Goal: Task Accomplishment & Management: Use online tool/utility

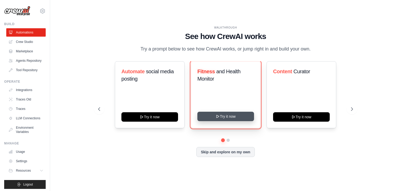
click at [231, 119] on button "Try it now" at bounding box center [226, 116] width 57 height 9
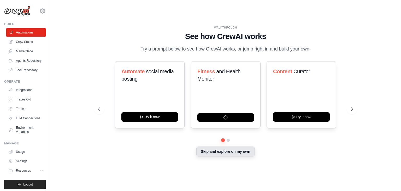
click at [229, 154] on button "Skip and explore on my own" at bounding box center [226, 151] width 58 height 10
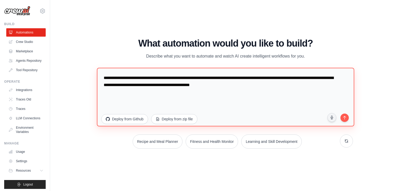
click at [229, 95] on textarea "**********" at bounding box center [226, 97] width 258 height 59
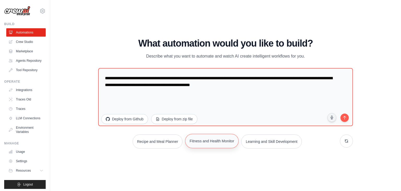
click at [229, 145] on button "Fitness and Health Monitor" at bounding box center [212, 141] width 54 height 14
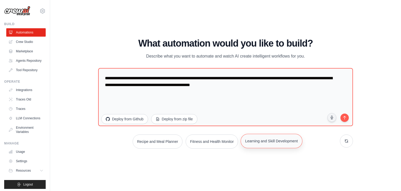
click at [252, 148] on div "Recipe and Meal Planner Fitness and Health Monitor Learning and Skill Developme…" at bounding box center [225, 141] width 255 height 14
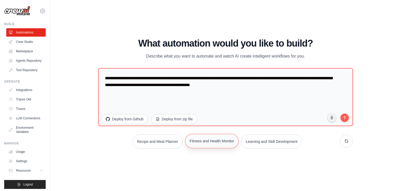
click at [231, 143] on button "Fitness and Health Monitor" at bounding box center [212, 141] width 54 height 14
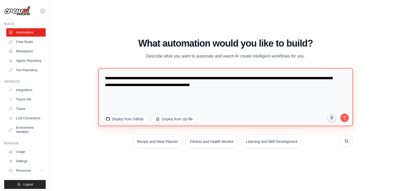
click at [285, 90] on textarea "**********" at bounding box center [225, 97] width 255 height 58
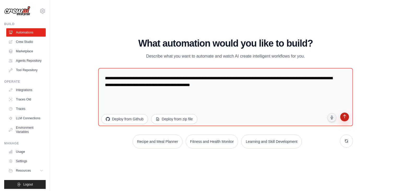
click at [344, 117] on icon "submit" at bounding box center [344, 116] width 5 height 5
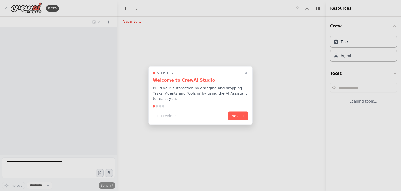
select select "****"
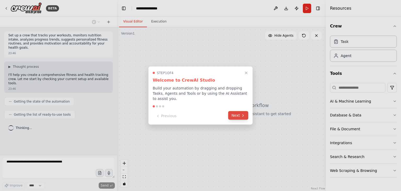
click at [243, 115] on button "Next" at bounding box center [238, 115] width 20 height 9
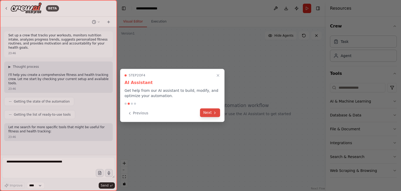
scroll to position [8, 0]
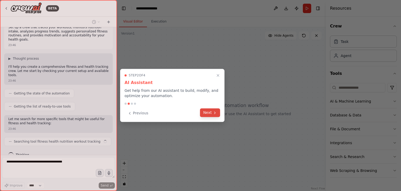
click at [208, 113] on button "Next" at bounding box center [210, 112] width 20 height 9
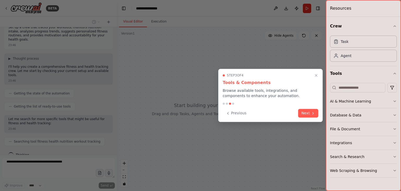
click at [297, 115] on div "Previous Next" at bounding box center [271, 113] width 96 height 9
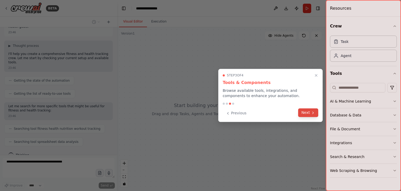
scroll to position [34, 0]
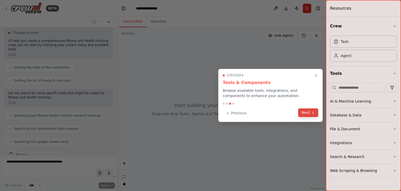
click at [307, 115] on button "Next" at bounding box center [308, 112] width 20 height 9
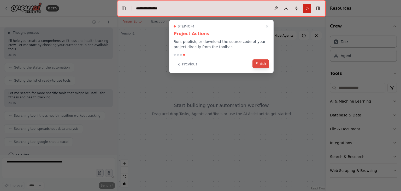
click at [264, 65] on button "Finish" at bounding box center [261, 63] width 17 height 9
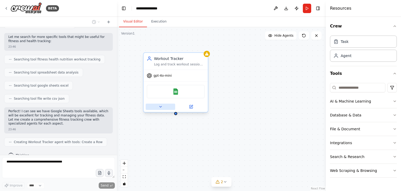
scroll to position [103, 0]
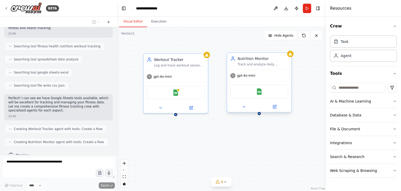
click at [262, 95] on div "Google Sheets" at bounding box center [260, 92] width 58 height 14
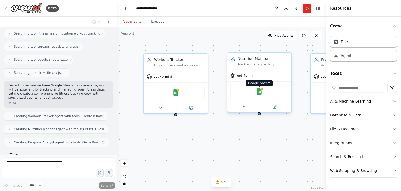
click at [259, 93] on img at bounding box center [259, 91] width 6 height 6
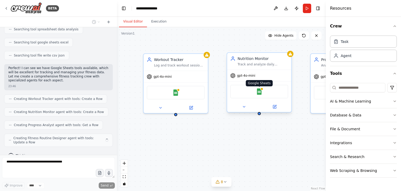
scroll to position [129, 0]
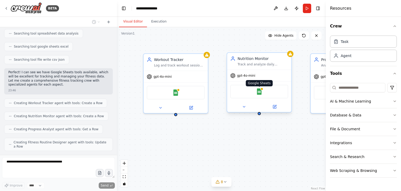
click at [261, 92] on img at bounding box center [259, 91] width 6 height 6
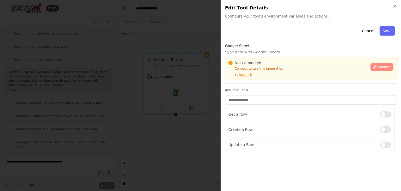
click at [387, 66] on span "Connect" at bounding box center [384, 67] width 13 height 4
click at [255, 53] on p "Sync data with Google Sheets" at bounding box center [311, 51] width 172 height 5
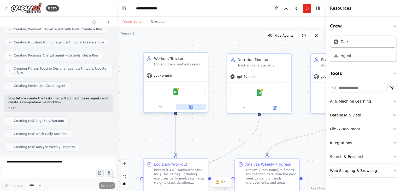
scroll to position [216, 0]
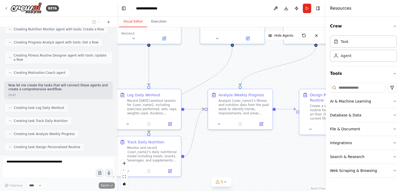
drag, startPoint x: 218, startPoint y: 136, endPoint x: 185, endPoint y: 59, distance: 84.3
click at [185, 59] on div ".deletable-edge-delete-btn { width: 20px; height: 20px; border: 0px solid #ffff…" at bounding box center [221, 109] width 209 height 164
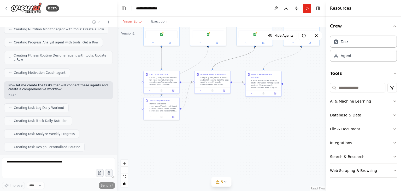
drag, startPoint x: 227, startPoint y: 60, endPoint x: 240, endPoint y: 69, distance: 15.7
click at [240, 69] on div ".deletable-edge-delete-btn { width: 20px; height: 20px; border: 0px solid #ffff…" at bounding box center [221, 109] width 209 height 164
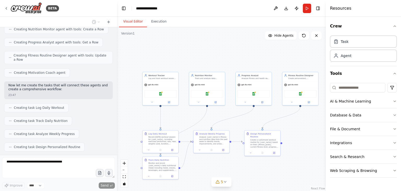
scroll to position [229, 0]
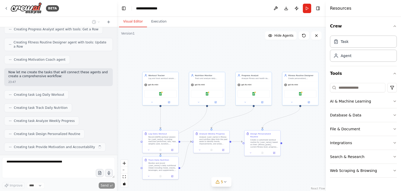
drag, startPoint x: 240, startPoint y: 69, endPoint x: 239, endPoint y: 129, distance: 59.3
click at [239, 129] on div ".deletable-edge-delete-btn { width: 20px; height: 20px; border: 0px solid #ffff…" at bounding box center [221, 109] width 209 height 164
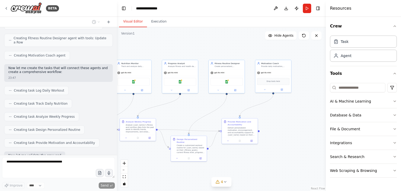
scroll to position [260, 0]
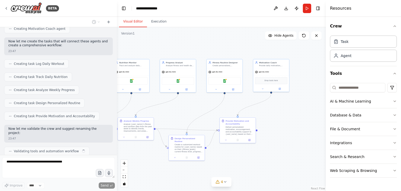
drag, startPoint x: 256, startPoint y: 127, endPoint x: 180, endPoint y: 114, distance: 76.9
click at [180, 114] on div ".deletable-edge-delete-btn { width: 20px; height: 20px; border: 0px solid #ffff…" at bounding box center [221, 109] width 209 height 164
click at [243, 129] on div "Deliver personalized motivation, encouragement, and accountability support to {…" at bounding box center [240, 129] width 28 height 9
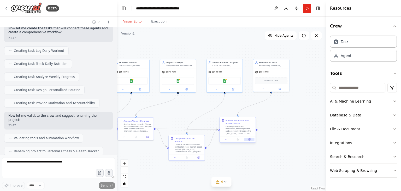
click at [249, 140] on icon at bounding box center [250, 139] width 2 height 2
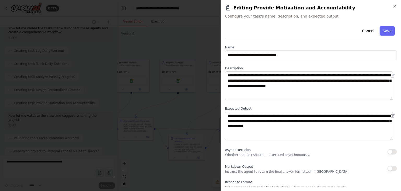
scroll to position [18, 0]
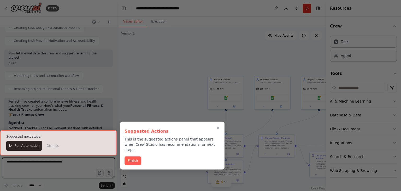
drag, startPoint x: 209, startPoint y: 108, endPoint x: 351, endPoint y: 124, distance: 142.1
click at [351, 124] on div "BETA Set up a crew that tracks your workouts, monitors nutrition intake, analyz…" at bounding box center [200, 95] width 401 height 191
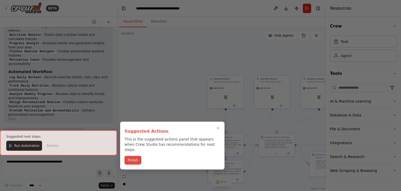
click at [138, 156] on button "Finish" at bounding box center [133, 160] width 17 height 9
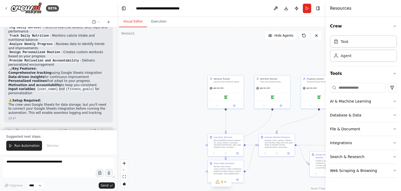
scroll to position [491, 0]
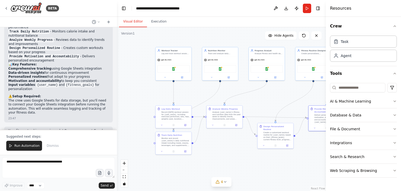
drag, startPoint x: 171, startPoint y: 108, endPoint x: 117, endPoint y: 80, distance: 61.3
click at [117, 80] on div ".deletable-edge-delete-btn { width: 20px; height: 20px; border: 0px solid #ffff…" at bounding box center [221, 109] width 209 height 164
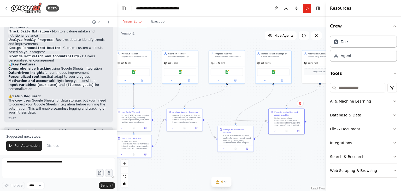
drag, startPoint x: 160, startPoint y: 95, endPoint x: 111, endPoint y: 100, distance: 49.9
click at [111, 100] on div "BETA Set up a crew that tracks your workouts, monitors nutrition intake, analyz…" at bounding box center [200, 95] width 401 height 191
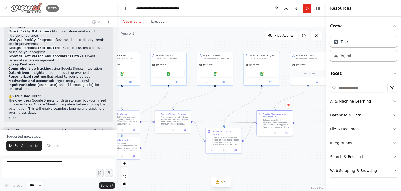
click at [7, 5] on div "BETA" at bounding box center [31, 8] width 55 height 12
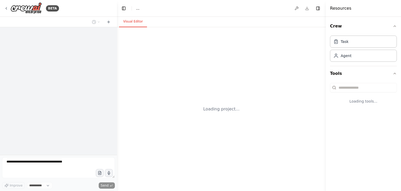
select select "****"
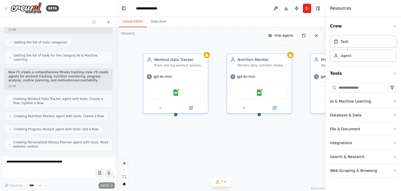
scroll to position [177, 0]
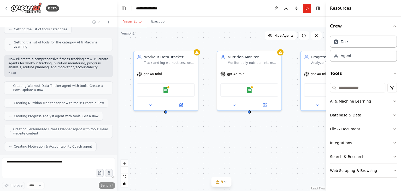
drag, startPoint x: 216, startPoint y: 152, endPoint x: 201, endPoint y: 147, distance: 16.2
click at [201, 147] on div "Workout Data Tracker Track and log workout sessions, exercises, sets, reps, wei…" at bounding box center [221, 109] width 209 height 164
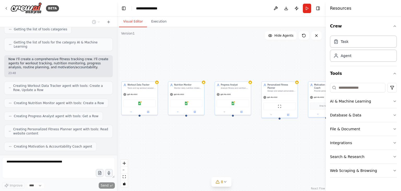
drag, startPoint x: 201, startPoint y: 147, endPoint x: 147, endPoint y: 134, distance: 54.8
click at [147, 134] on div "Workout Data Tracker Track and log workout sessions, exercises, sets, reps, wei…" at bounding box center [221, 109] width 209 height 164
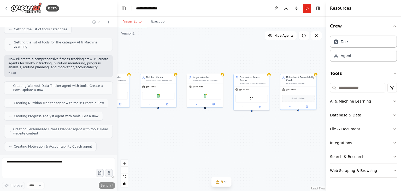
drag, startPoint x: 147, startPoint y: 134, endPoint x: 134, endPoint y: 129, distance: 14.5
click at [134, 129] on div "Workout Data Tracker Track and log workout sessions, exercises, sets, reps, wei…" at bounding box center [221, 109] width 209 height 164
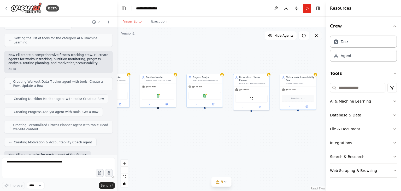
scroll to position [208, 0]
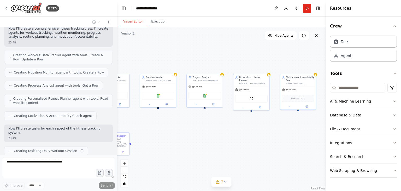
click at [316, 38] on button at bounding box center [317, 35] width 10 height 8
click at [317, 37] on icon at bounding box center [317, 35] width 4 height 4
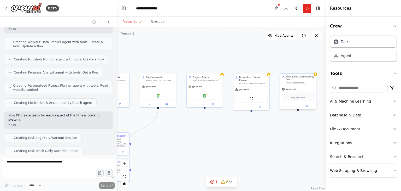
click at [305, 93] on div "Drop tools here" at bounding box center [298, 97] width 36 height 11
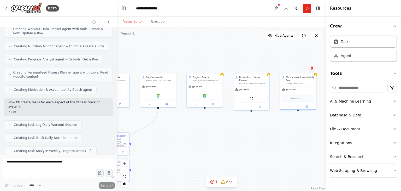
click at [313, 70] on button at bounding box center [312, 68] width 7 height 7
click at [257, 92] on div "ScrapeWebsiteTool" at bounding box center [252, 97] width 36 height 11
click at [291, 128] on div ".deletable-edge-delete-btn { width: 20px; height: 20px; border: 0px solid #ffff…" at bounding box center [221, 109] width 209 height 164
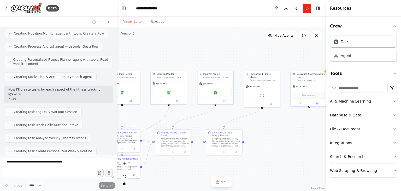
drag, startPoint x: 280, startPoint y: 141, endPoint x: 291, endPoint y: 138, distance: 11.2
click at [291, 138] on div ".deletable-edge-delete-btn { width: 20px; height: 20px; border: 0px solid #ffff…" at bounding box center [221, 109] width 209 height 164
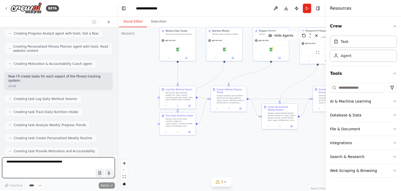
drag, startPoint x: 206, startPoint y: 137, endPoint x: 262, endPoint y: 93, distance: 71.2
click at [262, 93] on div ".deletable-edge-delete-btn { width: 20px; height: 20px; border: 0px solid #ffff…" at bounding box center [221, 109] width 209 height 164
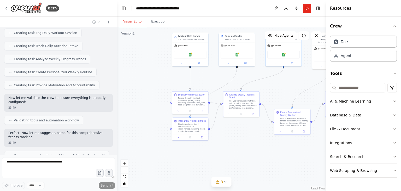
scroll to position [330, 0]
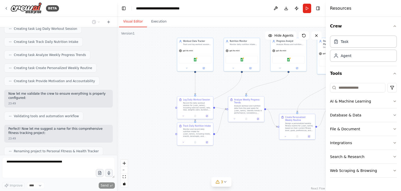
drag, startPoint x: 249, startPoint y: 176, endPoint x: 265, endPoint y: 186, distance: 19.7
click at [265, 186] on div ".deletable-edge-delete-btn { width: 20px; height: 20px; border: 0px solid #ffff…" at bounding box center [221, 109] width 209 height 164
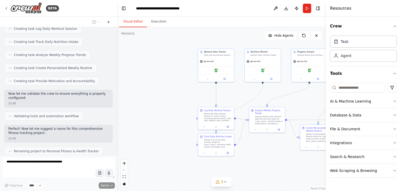
drag, startPoint x: 265, startPoint y: 186, endPoint x: 286, endPoint y: 198, distance: 24.3
click at [286, 191] on html "BETA Set up a crew that tracks your workouts, monitors nutrition intake, analyz…" at bounding box center [200, 95] width 401 height 191
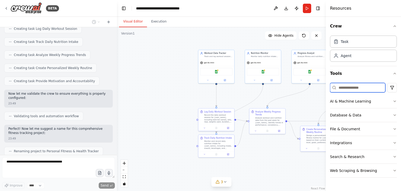
click at [346, 90] on input at bounding box center [357, 87] width 55 height 9
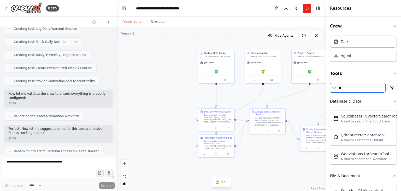
type input "*"
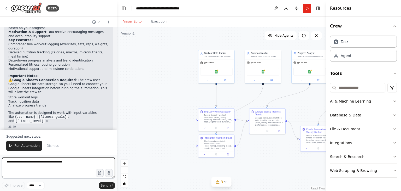
scroll to position [542, 0]
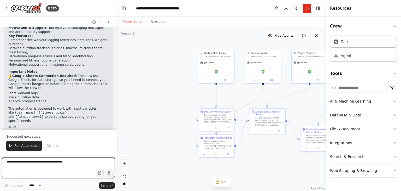
click at [65, 173] on textarea at bounding box center [58, 167] width 113 height 21
type textarea "**********"
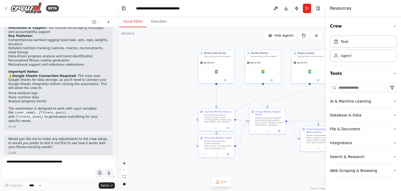
scroll to position [556, 0]
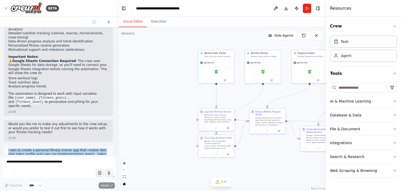
drag, startPoint x: 8, startPoint y: 119, endPoint x: 31, endPoint y: 132, distance: 26.6
click at [31, 146] on div "i wan to create a personal fitness trainer app that creates diet plan takes pro…" at bounding box center [58, 157] width 109 height 22
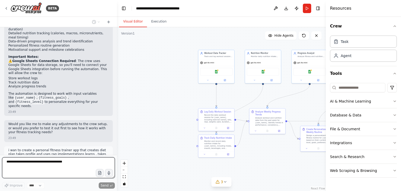
click at [34, 133] on div "Set up a crew that tracks your workouts, monitors nutrition intake, analyzes pr…" at bounding box center [58, 91] width 117 height 128
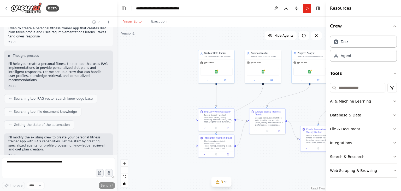
scroll to position [674, 0]
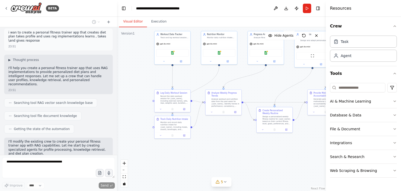
drag, startPoint x: 167, startPoint y: 100, endPoint x: 122, endPoint y: 81, distance: 49.0
click at [122, 81] on div ".deletable-edge-delete-btn { width: 20px; height: 20px; border: 0px solid #ffff…" at bounding box center [221, 109] width 209 height 164
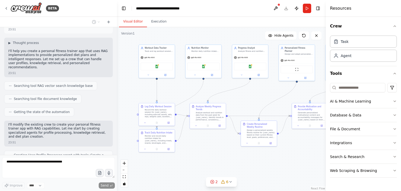
drag, startPoint x: 185, startPoint y: 74, endPoint x: 147, endPoint y: 106, distance: 49.2
click at [147, 106] on div ".deletable-edge-delete-btn { width: 20px; height: 20px; border: 0px solid #ffff…" at bounding box center [221, 109] width 209 height 164
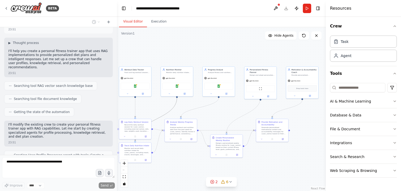
scroll to position [708, 0]
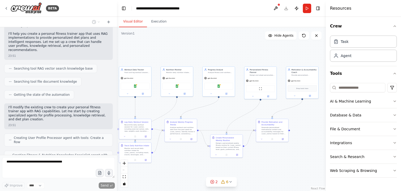
drag, startPoint x: 171, startPoint y: 110, endPoint x: 157, endPoint y: 109, distance: 13.9
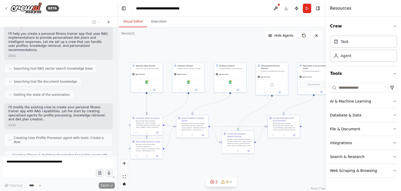
drag, startPoint x: 153, startPoint y: 106, endPoint x: 164, endPoint y: 102, distance: 11.2
click at [164, 102] on div ".deletable-edge-delete-btn { width: 20px; height: 20px; border: 0px solid #ffff…" at bounding box center [221, 109] width 209 height 164
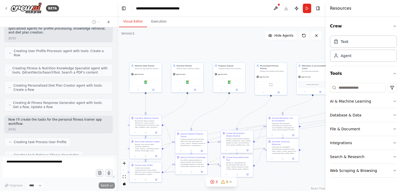
scroll to position [826, 0]
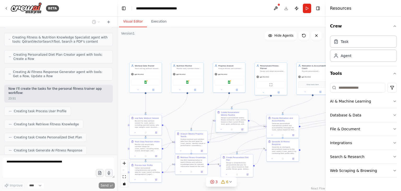
drag, startPoint x: 241, startPoint y: 141, endPoint x: 235, endPoint y: 120, distance: 21.6
click at [235, 120] on div "Design a personalized weekly fitness routine for {user_name} based on their cur…" at bounding box center [233, 121] width 25 height 8
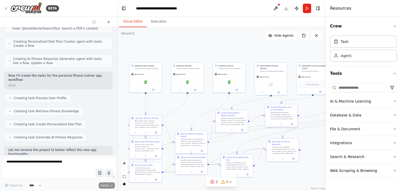
drag, startPoint x: 279, startPoint y: 125, endPoint x: 277, endPoint y: 114, distance: 10.6
click at [277, 114] on div "Generate personalized motivational content and accountability messages for {use…" at bounding box center [283, 115] width 25 height 8
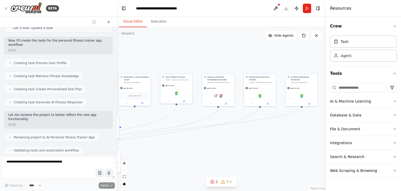
scroll to position [887, 0]
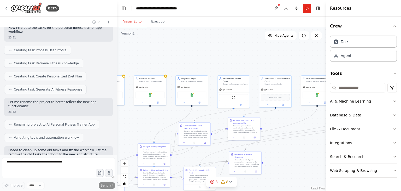
drag, startPoint x: 305, startPoint y: 105, endPoint x: 268, endPoint y: 118, distance: 39.5
click at [268, 118] on div ".deletable-edge-delete-btn { width: 20px; height: 20px; border: 0px solid #ffff…" at bounding box center [221, 109] width 209 height 164
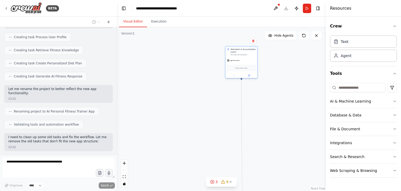
drag, startPoint x: 272, startPoint y: 81, endPoint x: 234, endPoint y: 49, distance: 49.5
click at [234, 49] on div "Motivation & Accountability Coach" at bounding box center [243, 50] width 25 height 5
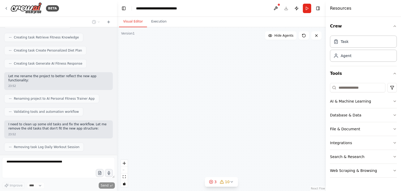
drag, startPoint x: 230, startPoint y: 120, endPoint x: 252, endPoint y: 137, distance: 27.6
click at [252, 137] on div ".deletable-edge-delete-btn { width: 20px; height: 20px; border: 0px solid #ffff…" at bounding box center [221, 109] width 209 height 164
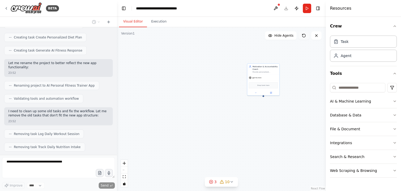
click at [307, 32] on button at bounding box center [304, 35] width 10 height 8
click at [305, 35] on icon at bounding box center [304, 35] width 4 height 4
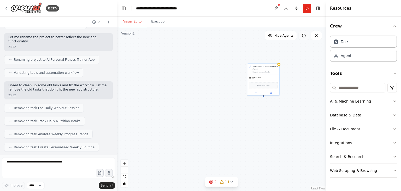
click at [305, 35] on icon at bounding box center [304, 35] width 4 height 4
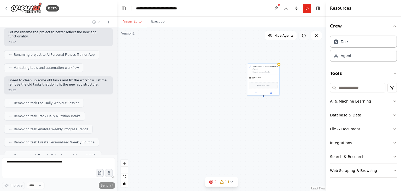
click at [305, 35] on icon at bounding box center [304, 35] width 4 height 4
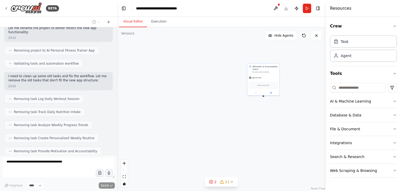
click at [305, 35] on icon at bounding box center [304, 35] width 4 height 4
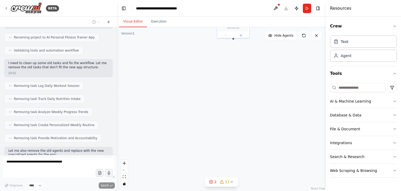
scroll to position [987, 0]
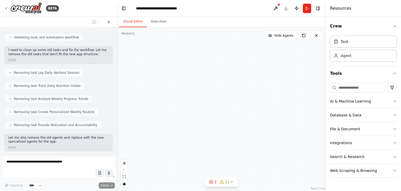
drag, startPoint x: 292, startPoint y: 165, endPoint x: 239, endPoint y: 31, distance: 144.2
click at [239, 31] on div ".deletable-edge-delete-btn { width: 20px; height: 20px; border: 0px solid #ffff…" at bounding box center [221, 109] width 209 height 164
drag, startPoint x: 263, startPoint y: 120, endPoint x: 257, endPoint y: 28, distance: 92.4
click at [257, 28] on div ".deletable-edge-delete-btn { width: 20px; height: 20px; border: 0px solid #ffff…" at bounding box center [221, 109] width 209 height 164
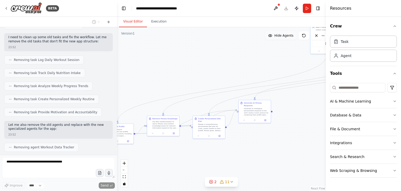
drag, startPoint x: 237, startPoint y: 100, endPoint x: 286, endPoint y: 31, distance: 84.2
click at [286, 31] on div "Version 1 Show Tools Hide Agents .deletable-edge-delete-btn { width: 20px; heig…" at bounding box center [221, 109] width 209 height 164
drag, startPoint x: 286, startPoint y: 31, endPoint x: 240, endPoint y: 55, distance: 51.6
click at [240, 55] on div "Version 1 Show Tools Hide Agents .deletable-edge-delete-btn { width: 20px; heig…" at bounding box center [221, 109] width 209 height 164
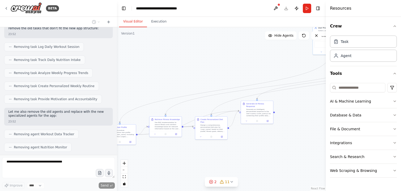
click at [240, 55] on div ".deletable-edge-delete-btn { width: 20px; height: 20px; border: 0px solid #ffff…" at bounding box center [221, 109] width 209 height 164
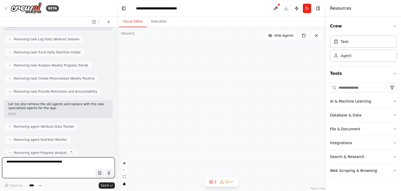
scroll to position [1012, 0]
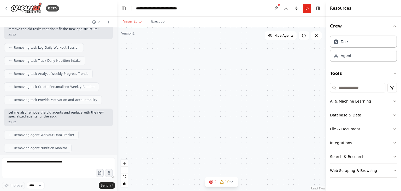
drag, startPoint x: 196, startPoint y: 117, endPoint x: 121, endPoint y: 63, distance: 92.0
click at [121, 63] on div ".deletable-edge-delete-btn { width: 20px; height: 20px; border: 0px solid #ffff…" at bounding box center [221, 109] width 209 height 164
click at [205, 105] on div ".deletable-edge-delete-btn { width: 20px; height: 20px; border: 0px solid #ffff…" at bounding box center [221, 109] width 209 height 164
drag, startPoint x: 205, startPoint y: 105, endPoint x: 170, endPoint y: 57, distance: 59.3
click at [170, 57] on div ".deletable-edge-delete-btn { width: 20px; height: 20px; border: 0px solid #ffff…" at bounding box center [221, 109] width 209 height 164
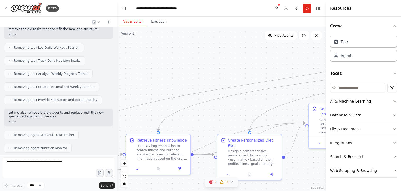
click at [221, 183] on icon at bounding box center [222, 182] width 4 height 4
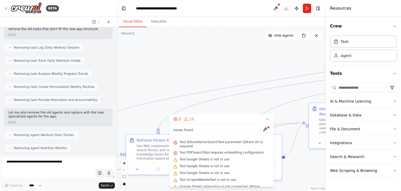
scroll to position [0, 0]
click at [269, 119] on icon at bounding box center [268, 119] width 4 height 4
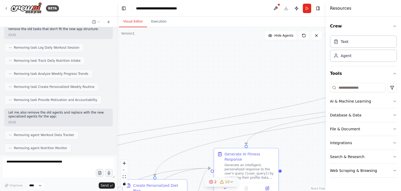
drag, startPoint x: 275, startPoint y: 102, endPoint x: 178, endPoint y: 147, distance: 106.8
click at [178, 147] on div ".deletable-edge-delete-btn { width: 20px; height: 20px; border: 0px solid #ffff…" at bounding box center [221, 109] width 209 height 164
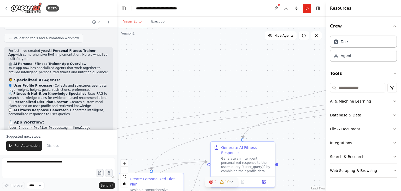
drag, startPoint x: 293, startPoint y: 129, endPoint x: 302, endPoint y: 126, distance: 10.2
click at [302, 126] on div ".deletable-edge-delete-btn { width: 20px; height: 20px; border: 0px solid #ffff…" at bounding box center [221, 109] width 209 height 164
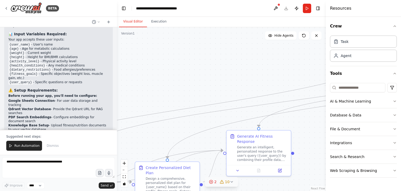
drag, startPoint x: 188, startPoint y: 99, endPoint x: 193, endPoint y: 85, distance: 14.6
click at [193, 85] on div ".deletable-edge-delete-btn { width: 20px; height: 20px; border: 0px solid #ffff…" at bounding box center [221, 109] width 209 height 164
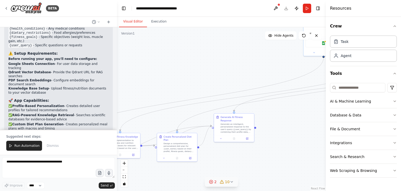
scroll to position [1368, 0]
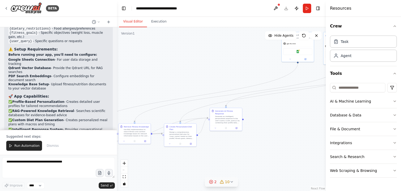
drag, startPoint x: 172, startPoint y: 96, endPoint x: 202, endPoint y: 97, distance: 29.5
click at [202, 97] on div ".deletable-edge-delete-btn { width: 20px; height: 20px; border: 0px solid #ffff…" at bounding box center [221, 109] width 209 height 164
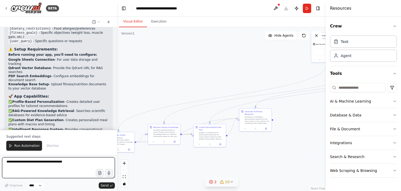
click at [44, 162] on textarea at bounding box center [58, 167] width 113 height 21
type textarea "**********"
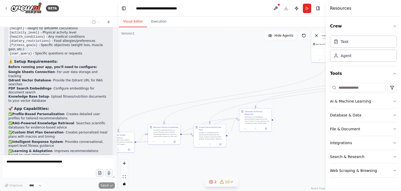
scroll to position [1374, 0]
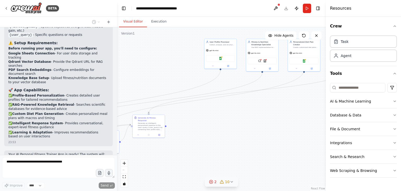
drag, startPoint x: 193, startPoint y: 91, endPoint x: 85, endPoint y: 97, distance: 107.6
click at [85, 97] on div "BETA Set up a crew that tracks your workouts, monitors nutrition intake, analyz…" at bounding box center [200, 95] width 401 height 191
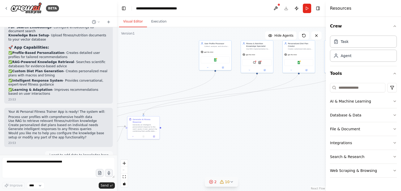
drag, startPoint x: 257, startPoint y: 122, endPoint x: 253, endPoint y: 123, distance: 4.1
click at [253, 123] on div ".deletable-edge-delete-btn { width: 20px; height: 20px; border: 0px solid #ffff…" at bounding box center [221, 109] width 209 height 164
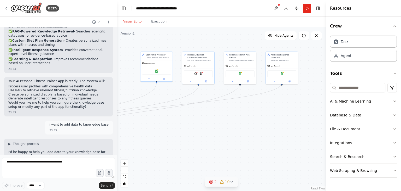
drag, startPoint x: 253, startPoint y: 123, endPoint x: 187, endPoint y: 138, distance: 68.0
click at [187, 138] on div ".deletable-edge-delete-btn { width: 20px; height: 20px; border: 0px solid #ffff…" at bounding box center [221, 109] width 209 height 164
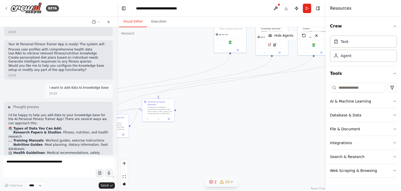
drag, startPoint x: 217, startPoint y: 129, endPoint x: 330, endPoint y: 83, distance: 121.7
click at [330, 83] on div "BETA Set up a crew that tracks your workouts, monitors nutrition intake, analyz…" at bounding box center [200, 95] width 401 height 191
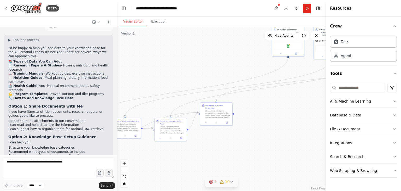
scroll to position [1556, 0]
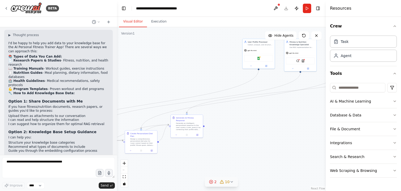
drag, startPoint x: 218, startPoint y: 131, endPoint x: 173, endPoint y: 169, distance: 58.5
click at [173, 169] on div ".deletable-edge-delete-btn { width: 20px; height: 20px; border: 0px solid #ffff…" at bounding box center [221, 109] width 209 height 164
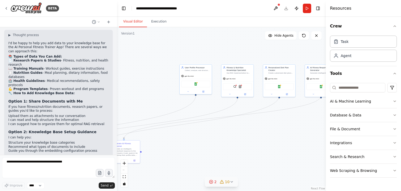
drag, startPoint x: 250, startPoint y: 123, endPoint x: 203, endPoint y: 158, distance: 58.5
click at [203, 158] on div ".deletable-edge-delete-btn { width: 20px; height: 20px; border: 0px solid #ffff…" at bounding box center [221, 109] width 209 height 164
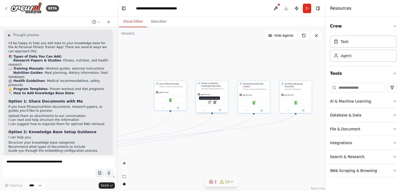
click at [211, 103] on img at bounding box center [209, 102] width 3 height 3
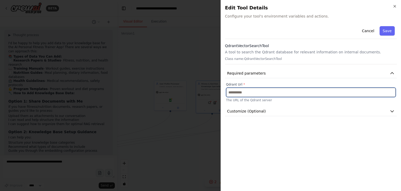
click at [262, 95] on input "text" at bounding box center [311, 92] width 170 height 9
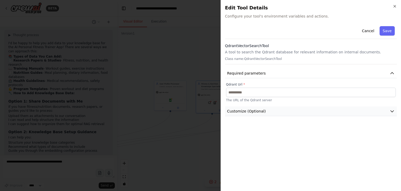
click at [262, 107] on button "Customize (Optional)" at bounding box center [311, 111] width 172 height 10
click at [298, 107] on button "Customize (Optional)" at bounding box center [311, 111] width 172 height 10
click at [394, 5] on icon "button" at bounding box center [395, 6] width 4 height 4
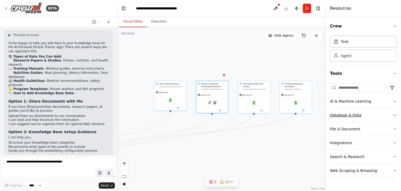
click at [378, 114] on button "Database & Data" at bounding box center [363, 115] width 67 height 14
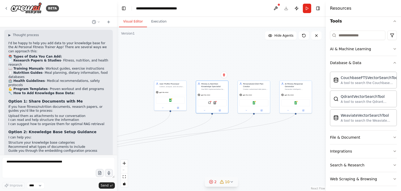
scroll to position [54, 0]
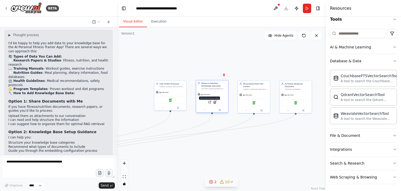
click at [210, 104] on img at bounding box center [209, 102] width 3 height 3
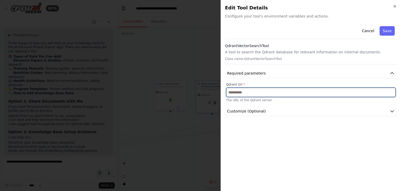
click at [310, 94] on input "text" at bounding box center [311, 92] width 170 height 9
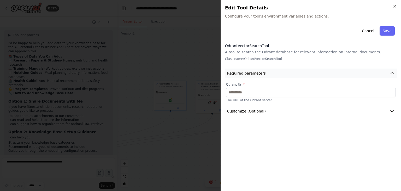
click at [296, 71] on button "Required parameters" at bounding box center [311, 73] width 172 height 10
drag, startPoint x: 296, startPoint y: 71, endPoint x: 355, endPoint y: 96, distance: 64.7
click at [355, 96] on div "Cancel Save QdrantVectorSearchTool A tool to search the Qdrant database for rel…" at bounding box center [311, 105] width 172 height 163
click at [358, 84] on button "Customize (Optional)" at bounding box center [311, 87] width 172 height 10
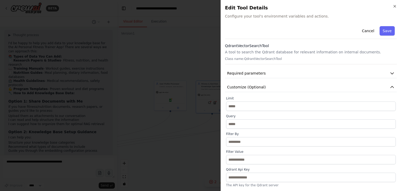
scroll to position [18, 0]
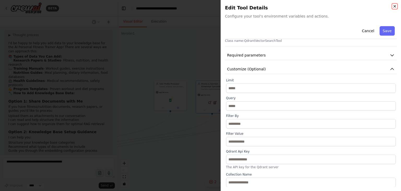
click at [394, 7] on icon "button" at bounding box center [395, 6] width 4 height 4
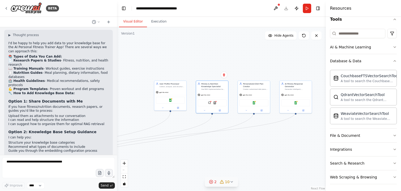
click at [245, 56] on div ".deletable-edge-delete-btn { width: 20px; height: 20px; border: 0px solid #ffff…" at bounding box center [221, 109] width 209 height 164
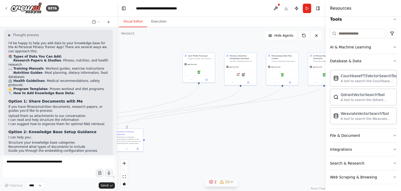
drag, startPoint x: 229, startPoint y: 71, endPoint x: 262, endPoint y: 41, distance: 44.8
click at [262, 41] on div ".deletable-edge-delete-btn { width: 20px; height: 20px; border: 0px solid #ffff…" at bounding box center [221, 109] width 209 height 164
